Goal: Information Seeking & Learning: Understand process/instructions

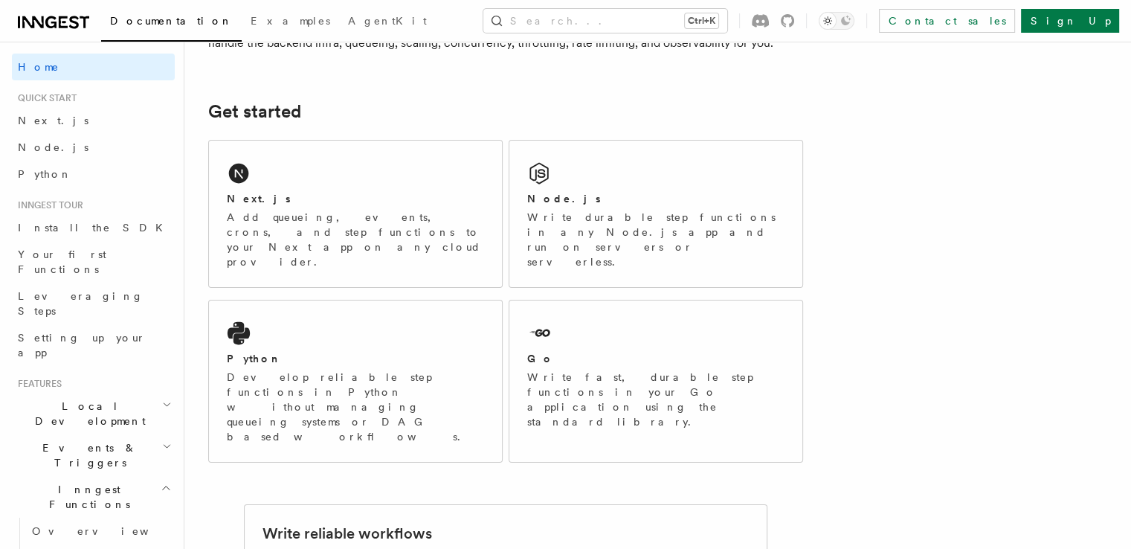
scroll to position [175, 0]
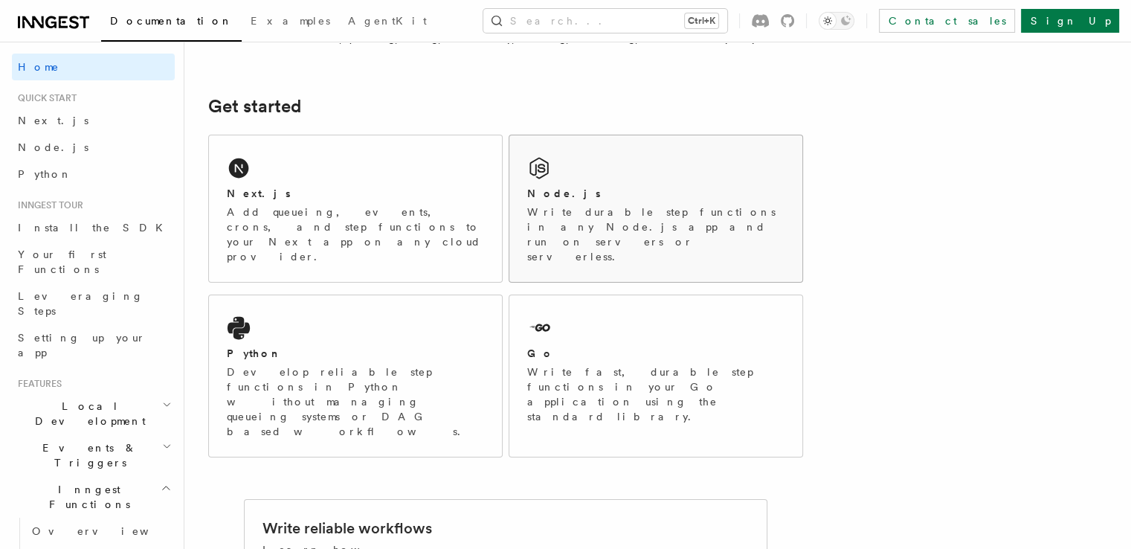
click at [566, 224] on p "Write durable step functions in any Node.js app and run on servers or serverles…" at bounding box center [655, 233] width 257 height 59
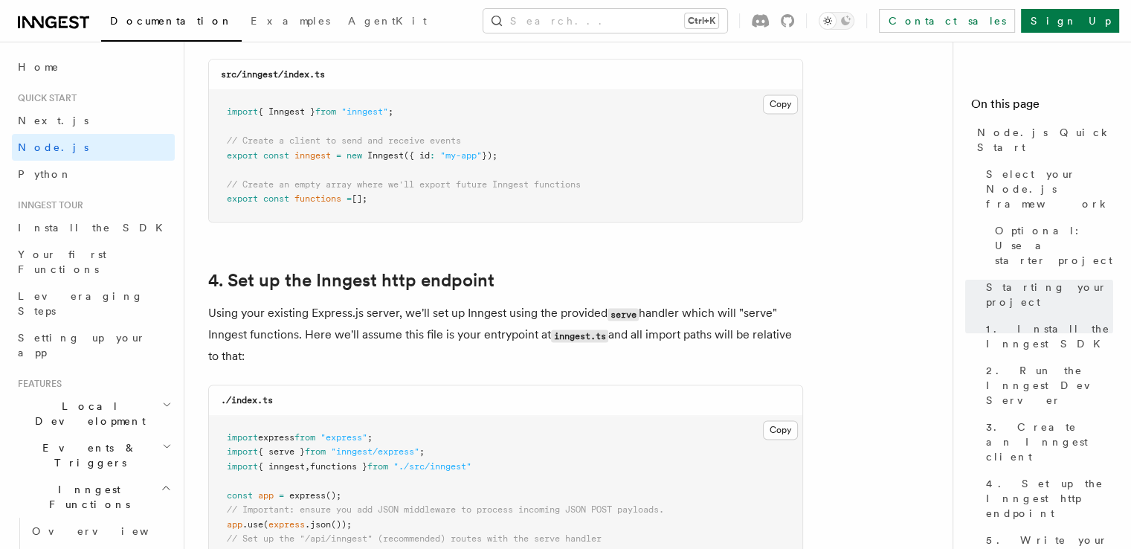
scroll to position [1985, 0]
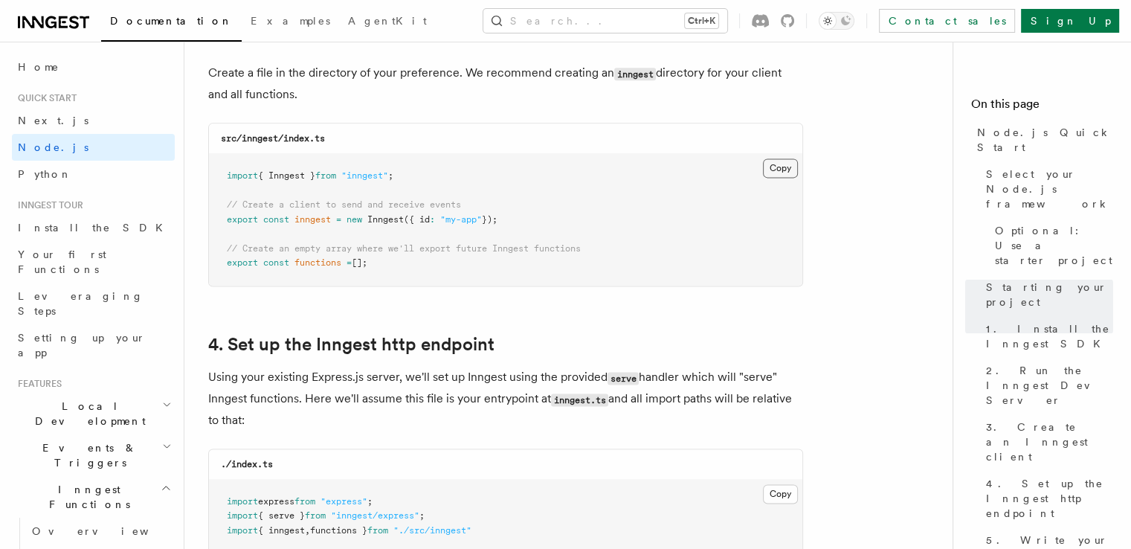
click at [783, 174] on button "Copy Copied" at bounding box center [780, 167] width 35 height 19
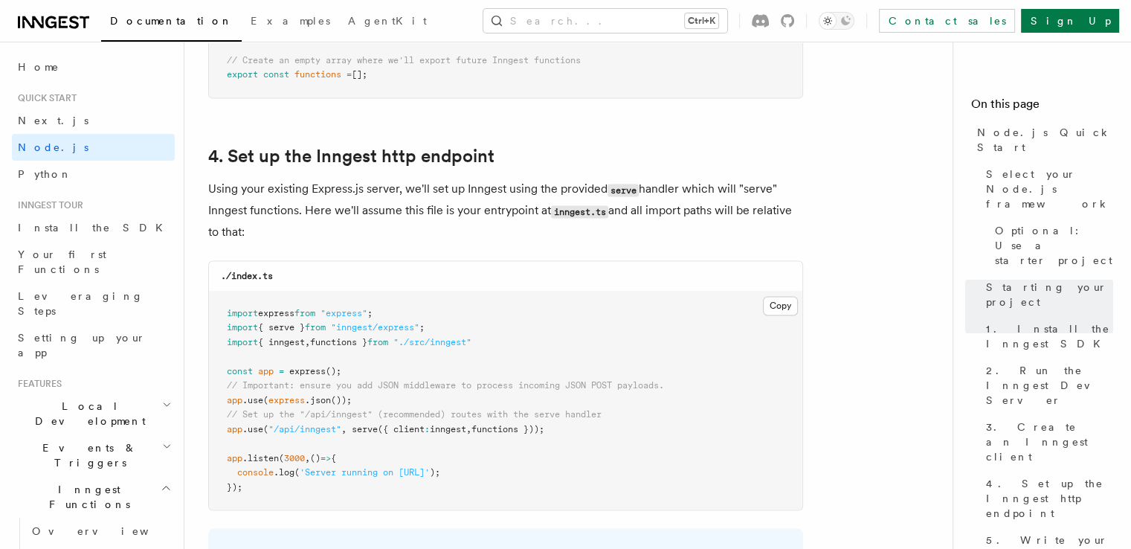
scroll to position [2199, 0]
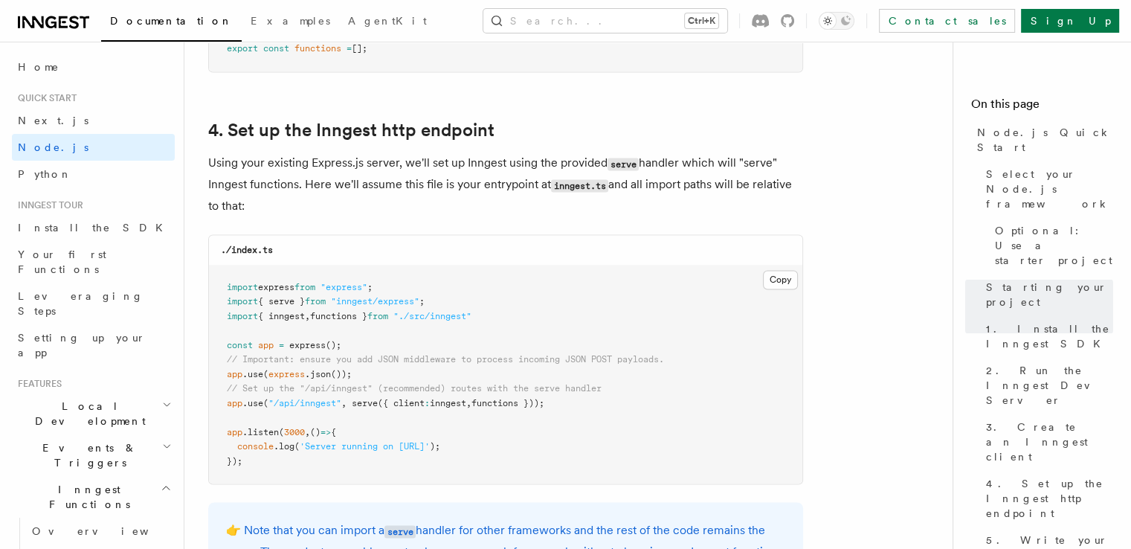
click at [575, 405] on pre "import express from "express" ; import { serve } from "inngest/express" ; impor…" at bounding box center [505, 374] width 593 height 219
drag, startPoint x: 563, startPoint y: 403, endPoint x: 220, endPoint y: 399, distance: 342.7
click at [220, 399] on pre "import express from "express" ; import { serve } from "inngest/express" ; impor…" at bounding box center [505, 374] width 593 height 219
copy span "app .use ( "/api/inngest" , serve ({ client : inngest , functions }));"
drag, startPoint x: 445, startPoint y: 300, endPoint x: 220, endPoint y: 299, distance: 224.5
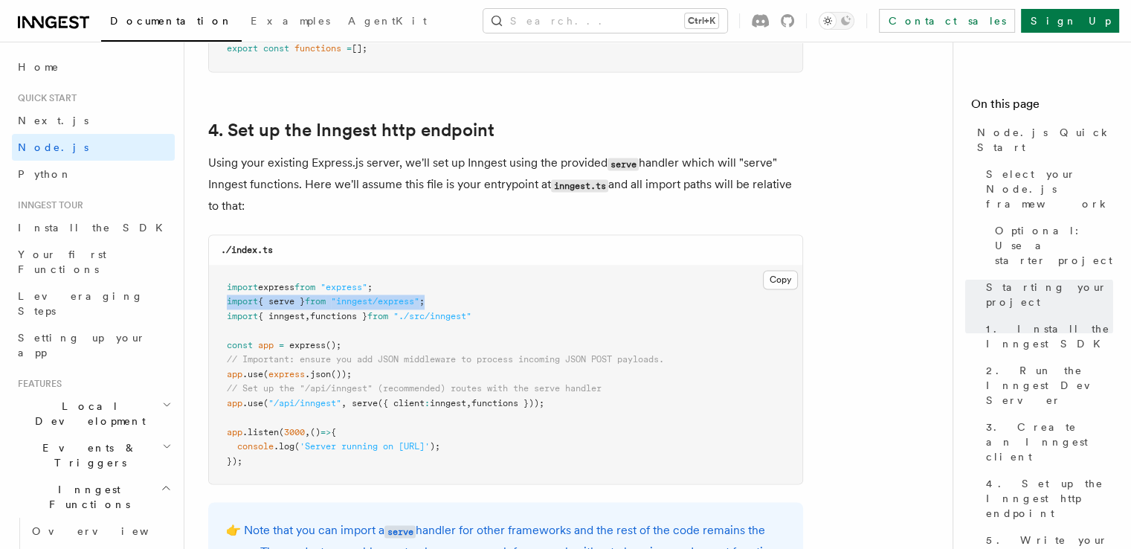
click at [220, 299] on pre "import express from "express" ; import { serve } from "inngest/express" ; impor…" at bounding box center [505, 374] width 593 height 219
copy span "import { serve } from "inngest/express" ;"
